Goal: Task Accomplishment & Management: Manage account settings

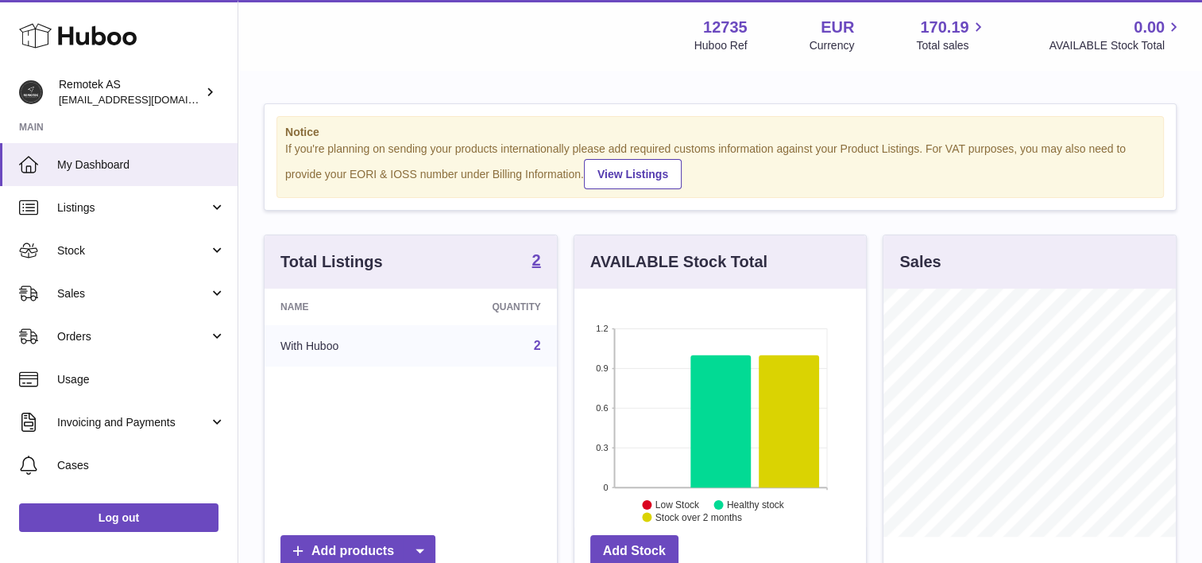
scroll to position [248, 292]
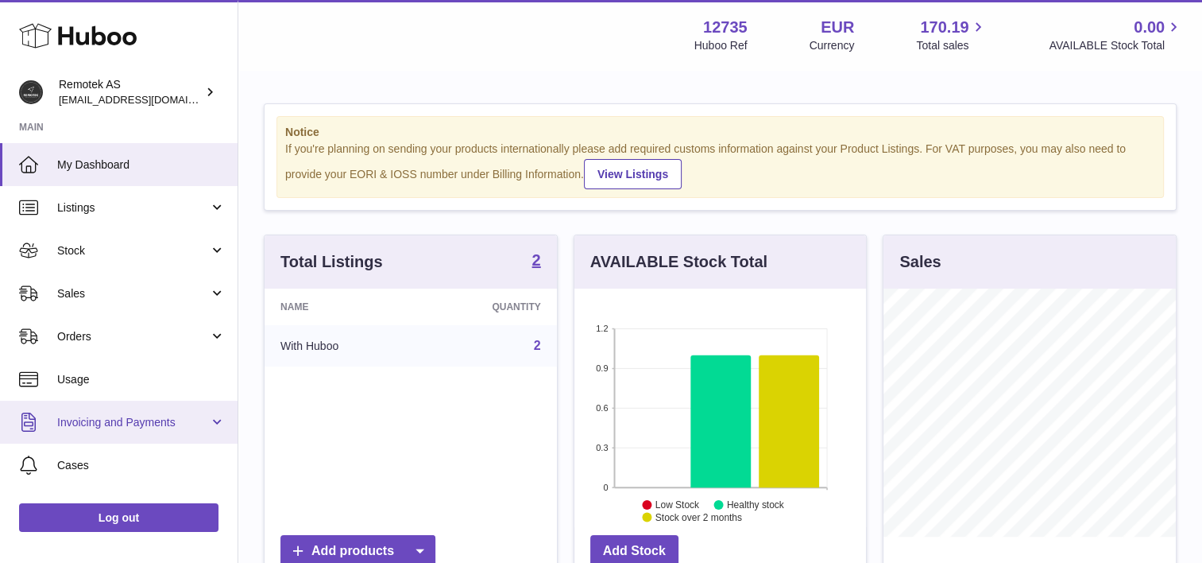
click at [126, 415] on span "Invoicing and Payments" at bounding box center [133, 422] width 152 height 15
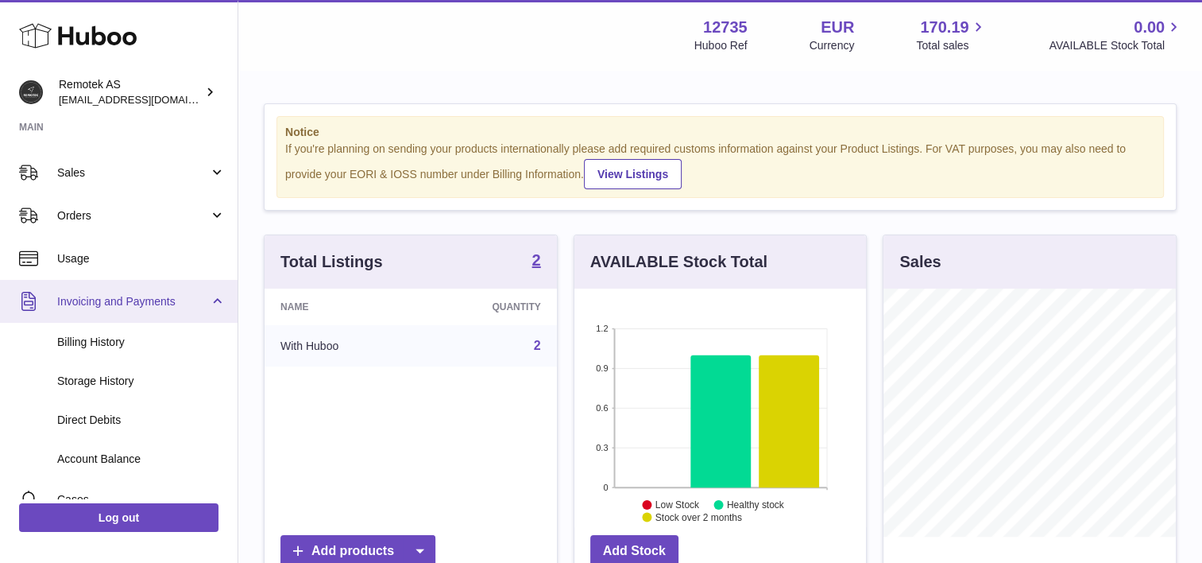
scroll to position [159, 0]
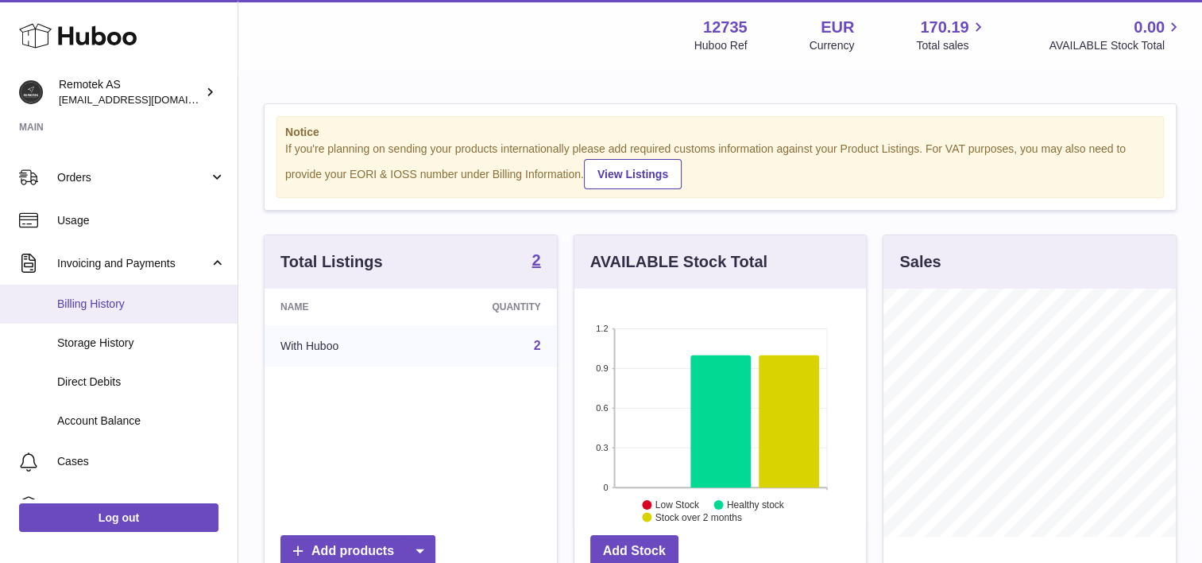
click at [140, 304] on span "Billing History" at bounding box center [141, 303] width 168 height 15
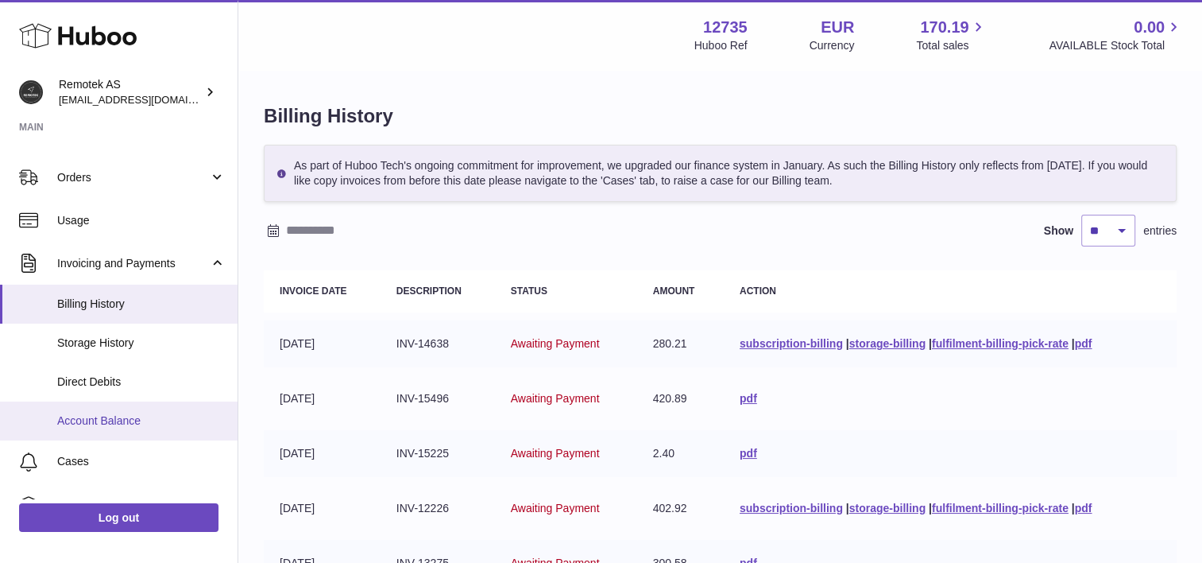
click at [103, 409] on link "Account Balance" at bounding box center [119, 420] width 238 height 39
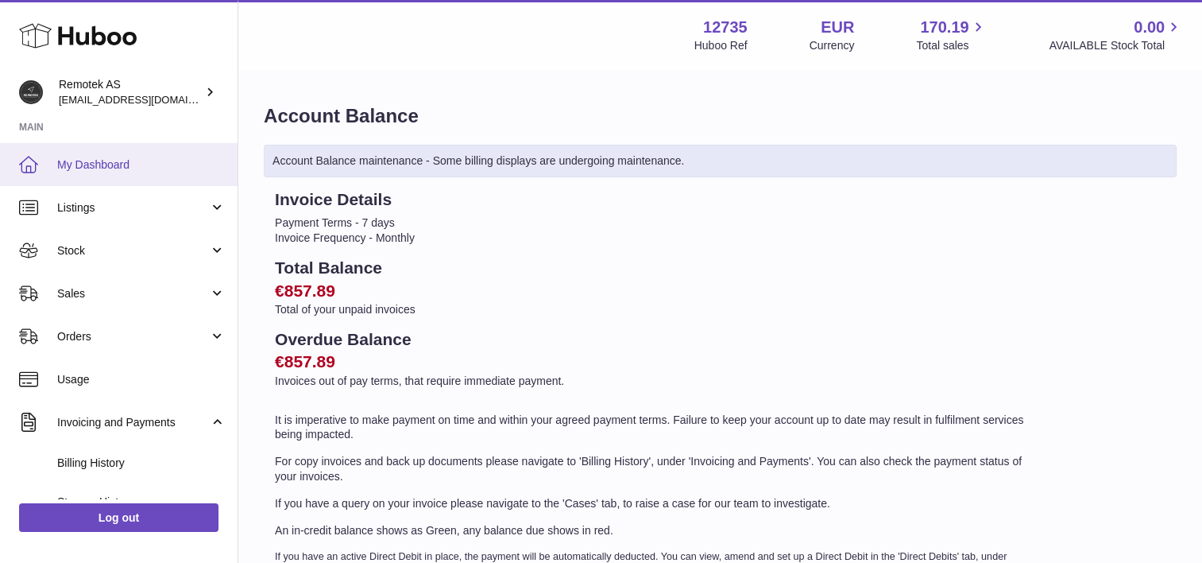
click at [141, 164] on span "My Dashboard" at bounding box center [141, 164] width 168 height 15
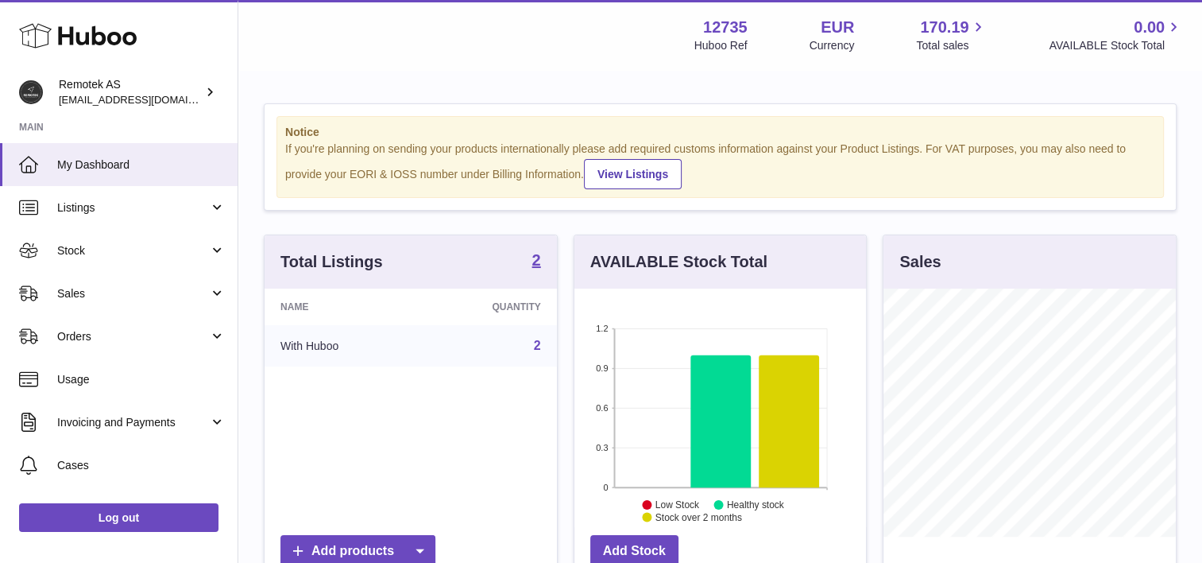
scroll to position [248, 292]
